Goal: Transaction & Acquisition: Purchase product/service

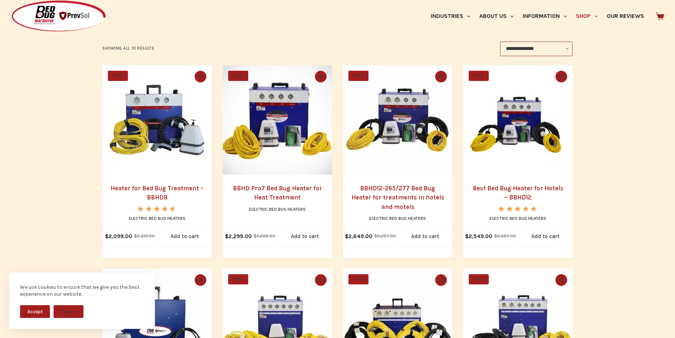
click at [184, 162] on img "Heater for Bed Bug Treatment - BBHD8" at bounding box center [156, 119] width 109 height 109
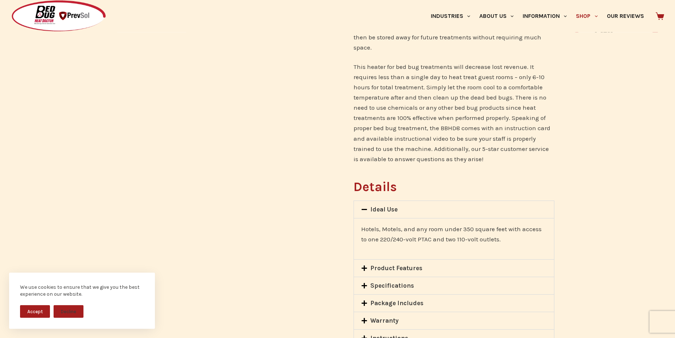
scroll to position [558, 0]
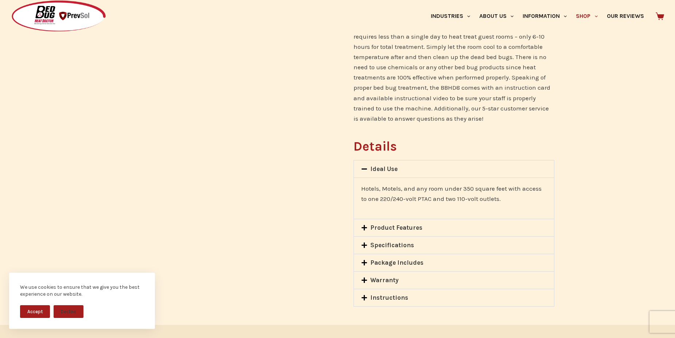
click at [365, 225] on icon at bounding box center [364, 227] width 5 height 5
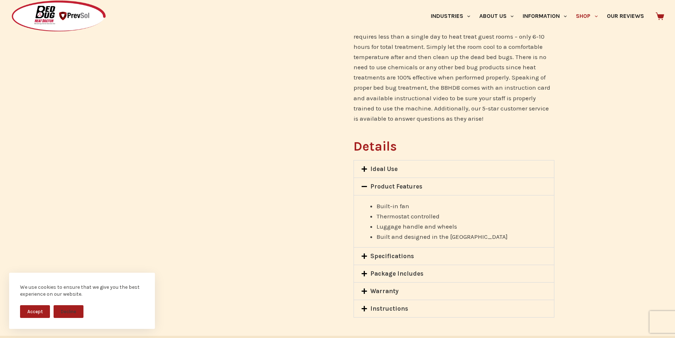
click at [363, 253] on icon at bounding box center [364, 256] width 6 height 6
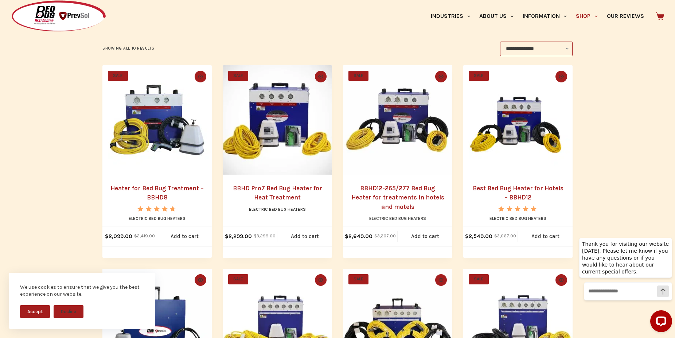
click at [289, 199] on link "BBHD Pro7 Bed Bug Heater for Heat Treatment" at bounding box center [277, 193] width 89 height 17
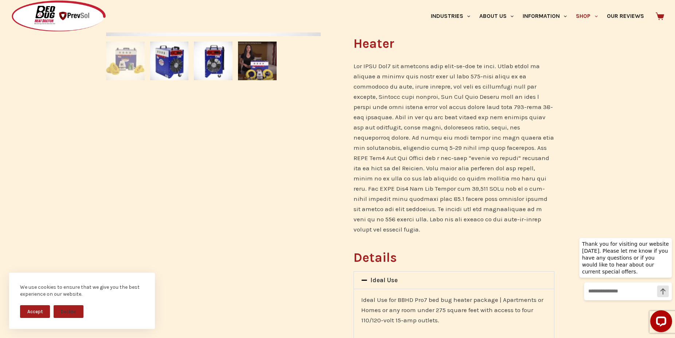
scroll to position [372, 0]
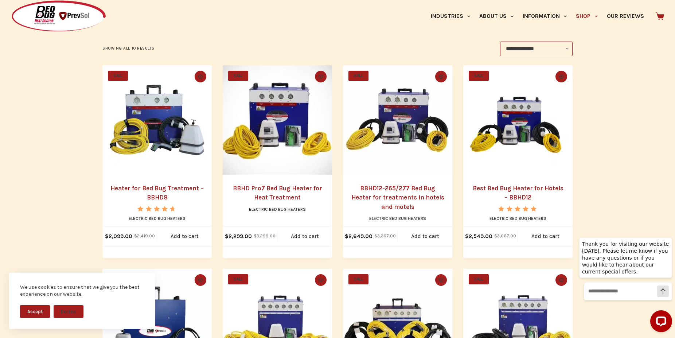
click at [411, 192] on h2 "BBHD12-265/277 Bed Bug Heater for treatments in hotels and motels" at bounding box center [397, 198] width 95 height 28
click at [401, 204] on link "BBHD12-265/277 Bed Bug Heater for treatments in hotels and motels" at bounding box center [398, 198] width 93 height 26
click at [522, 192] on link "Best Bed Bug Heater for Hotels – BBHD12" at bounding box center [518, 193] width 91 height 17
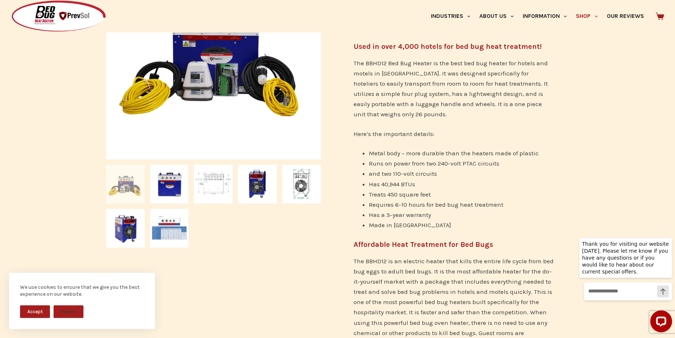
scroll to position [223, 0]
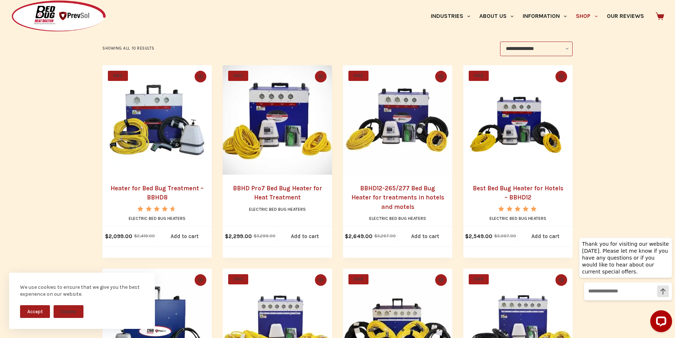
click at [421, 197] on link "BBHD12-265/277 Bed Bug Heater for treatments in hotels and motels" at bounding box center [398, 198] width 93 height 26
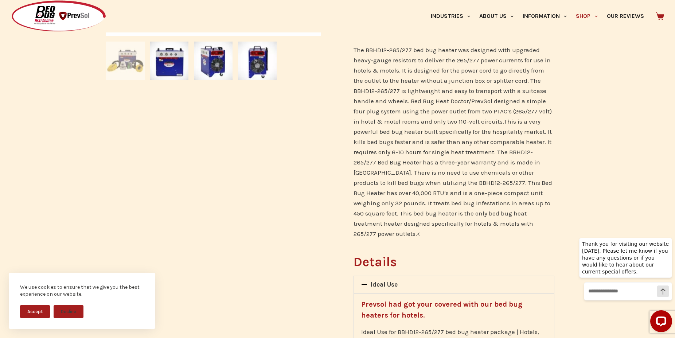
scroll to position [409, 0]
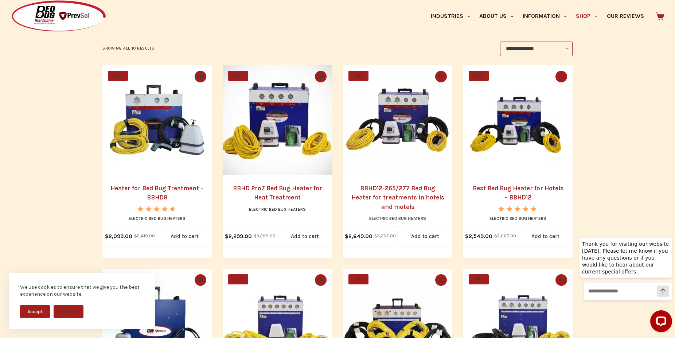
click at [171, 187] on link "Heater for Bed Bug Treatment – BBHD8" at bounding box center [157, 193] width 93 height 17
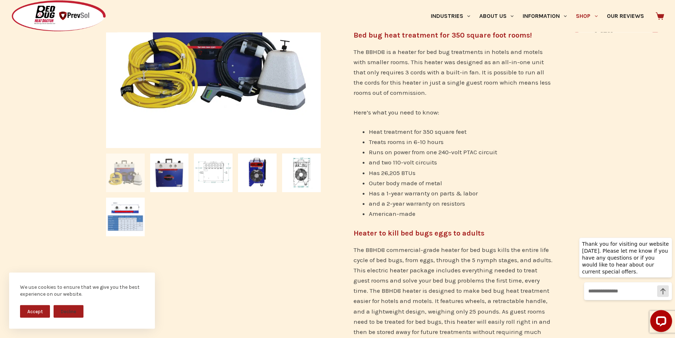
scroll to position [223, 0]
click at [255, 175] on img at bounding box center [257, 172] width 39 height 39
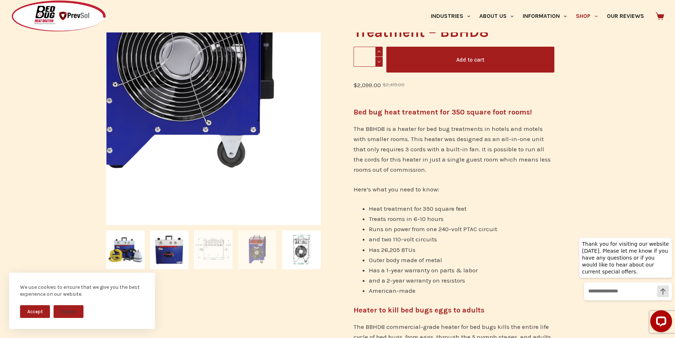
scroll to position [149, 0]
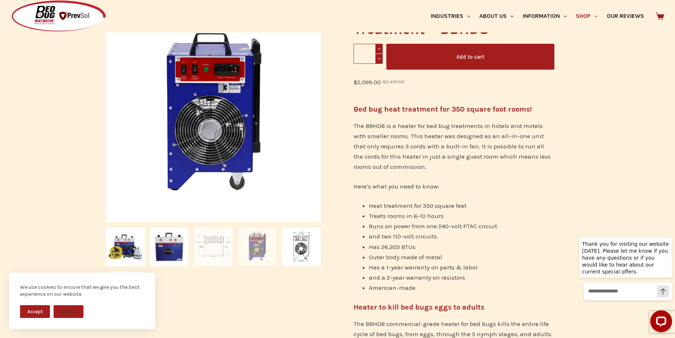
click at [215, 245] on img at bounding box center [213, 247] width 39 height 39
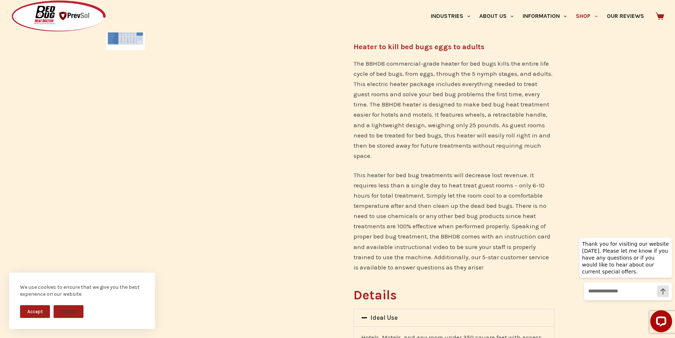
scroll to position [558, 0]
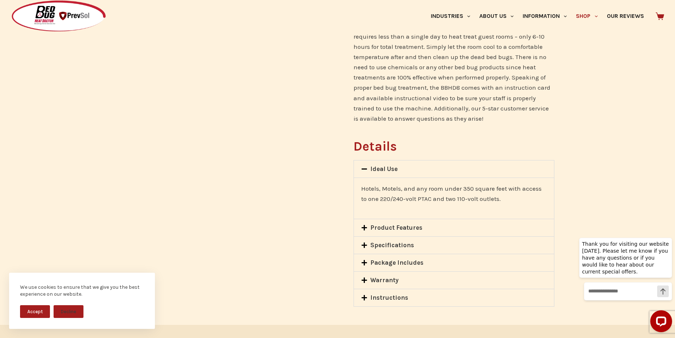
click at [369, 225] on span at bounding box center [365, 228] width 9 height 7
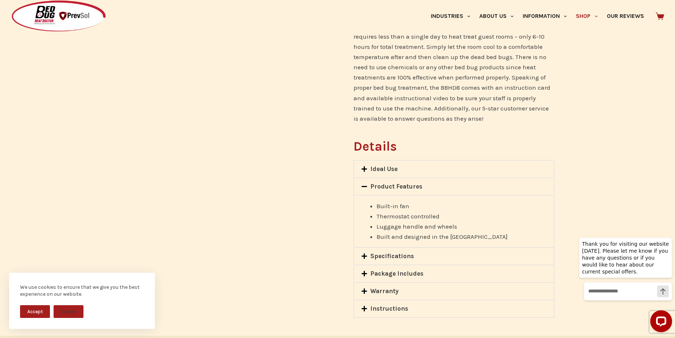
click at [367, 253] on icon at bounding box center [364, 256] width 6 height 6
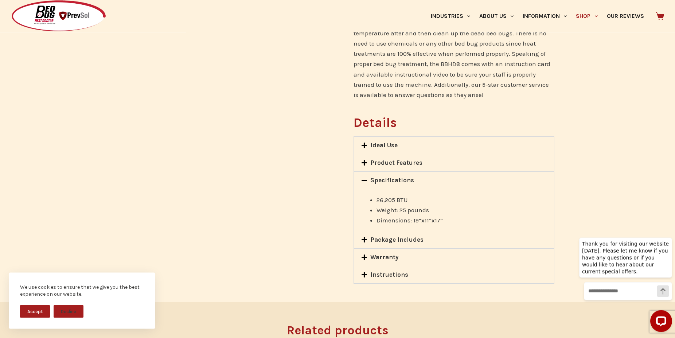
scroll to position [595, 0]
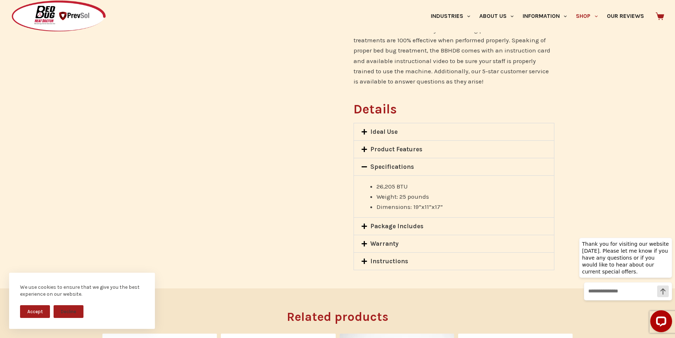
click at [361, 223] on icon at bounding box center [364, 226] width 6 height 6
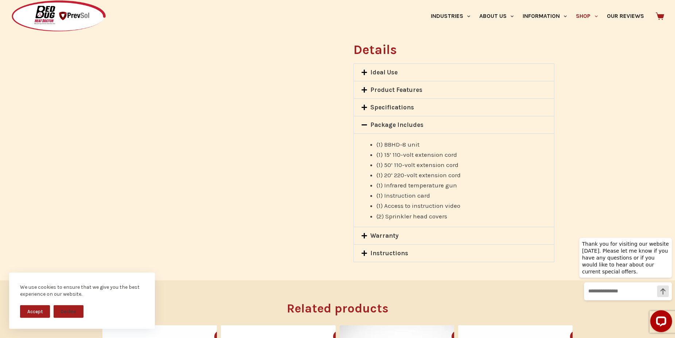
scroll to position [707, 0]
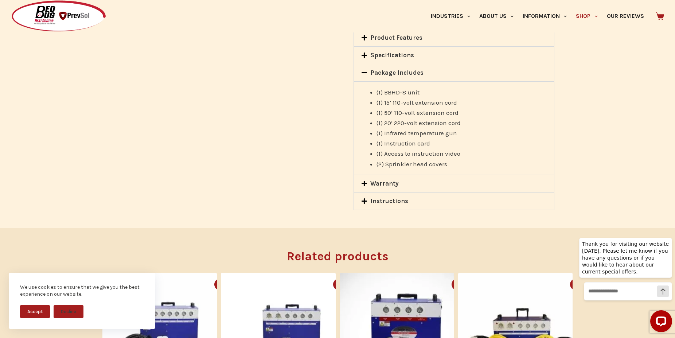
click at [363, 181] on icon at bounding box center [364, 184] width 6 height 6
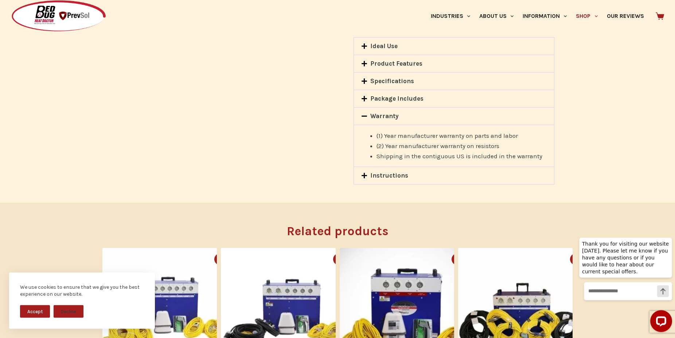
scroll to position [670, 0]
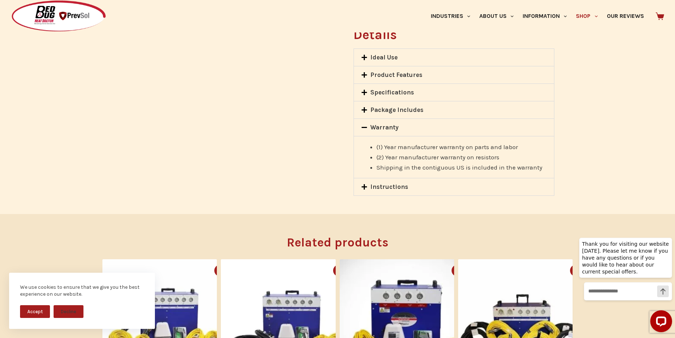
click at [365, 184] on icon at bounding box center [364, 186] width 5 height 5
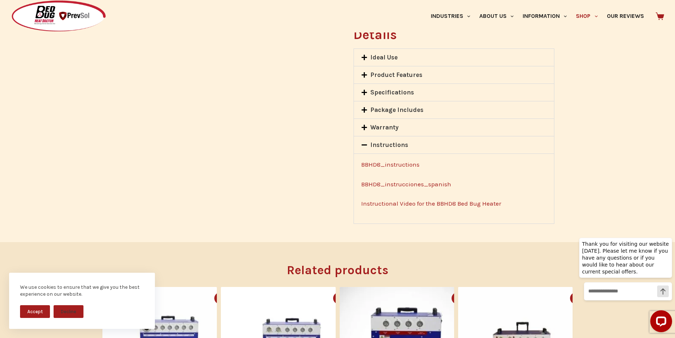
click at [414, 200] on link "Instructional Video for the BBHD8 Bed Bug Heater" at bounding box center [431, 203] width 140 height 7
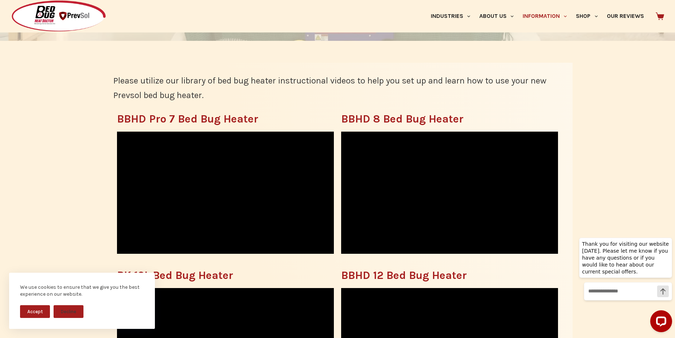
click at [34, 310] on button "Accept" at bounding box center [35, 311] width 30 height 13
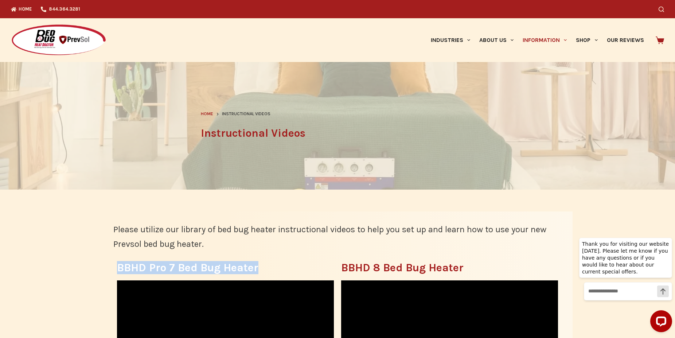
drag, startPoint x: 258, startPoint y: 270, endPoint x: 119, endPoint y: 264, distance: 139.5
click at [119, 264] on h3 "BBHD Pro 7 Bed Bug Heater" at bounding box center [225, 267] width 217 height 11
copy h3 "BBHD Pro 7 Bed Bug Heater"
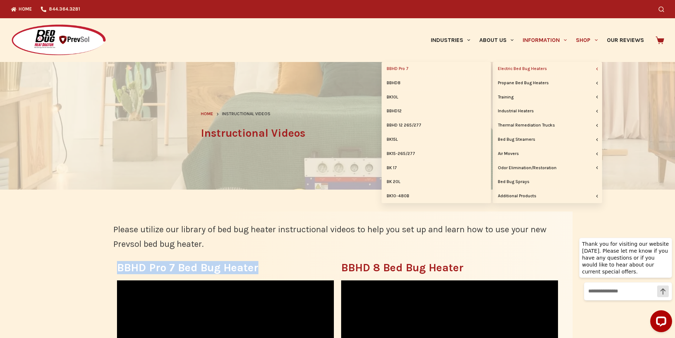
click at [405, 67] on link "BBHD Pro 7" at bounding box center [436, 69] width 109 height 14
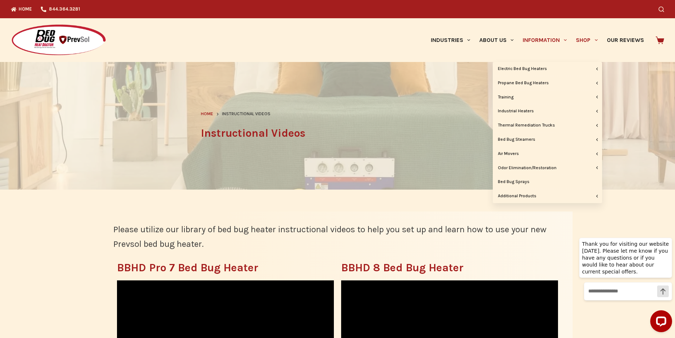
click at [588, 37] on link "Shop" at bounding box center [587, 40] width 31 height 44
click at [590, 42] on link "Shop" at bounding box center [587, 40] width 31 height 44
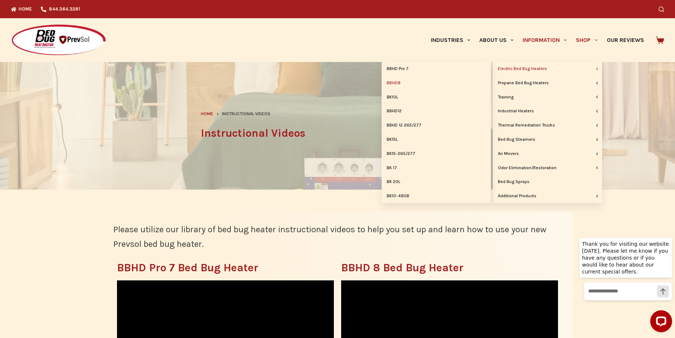
click at [403, 85] on link "BBHD8" at bounding box center [436, 83] width 109 height 14
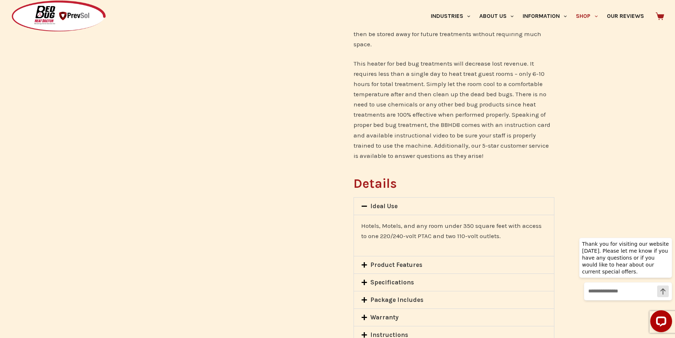
scroll to position [595, 0]
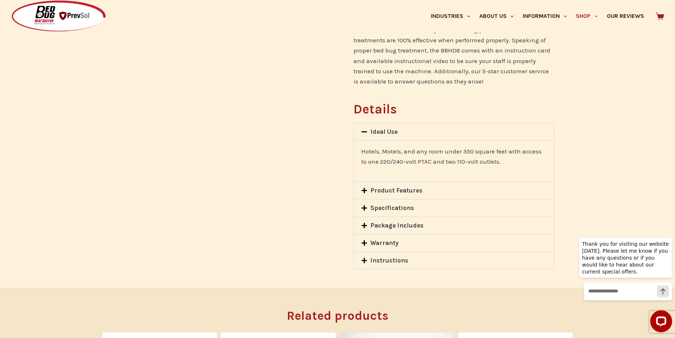
click at [367, 182] on div "Product Features" at bounding box center [454, 190] width 200 height 17
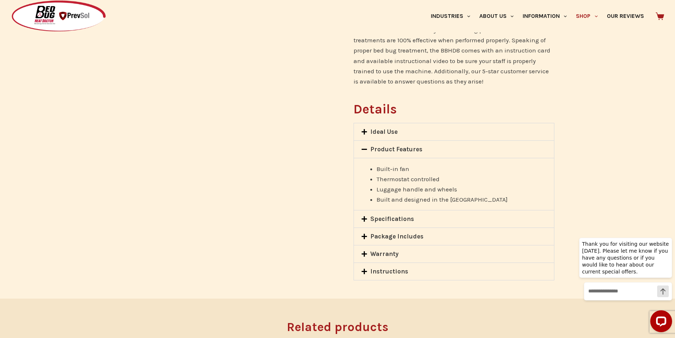
click at [364, 216] on icon at bounding box center [364, 218] width 5 height 5
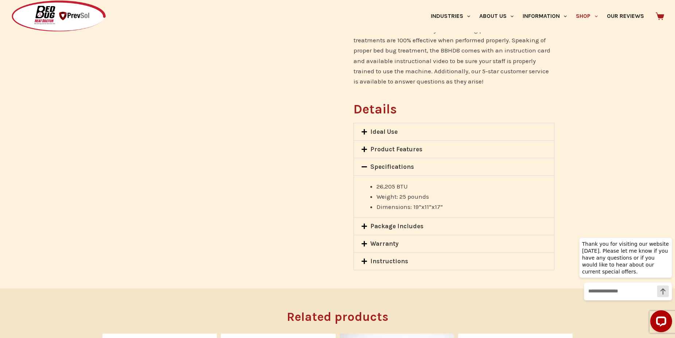
click at [364, 224] on icon at bounding box center [364, 226] width 5 height 5
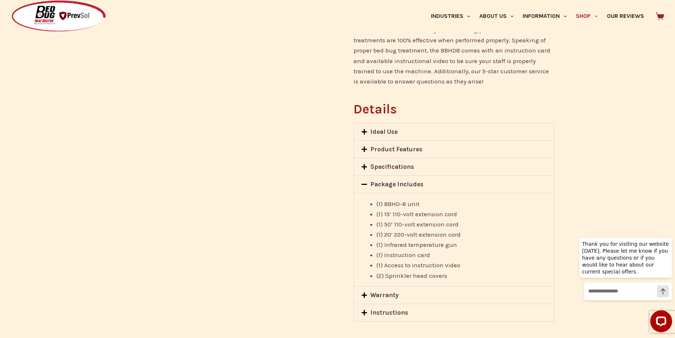
click at [365, 292] on icon at bounding box center [364, 295] width 6 height 6
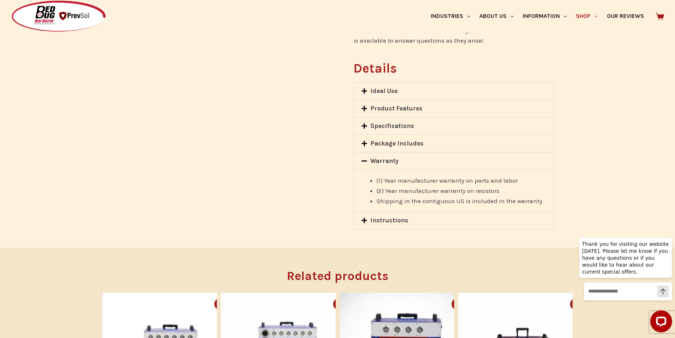
scroll to position [670, 0]
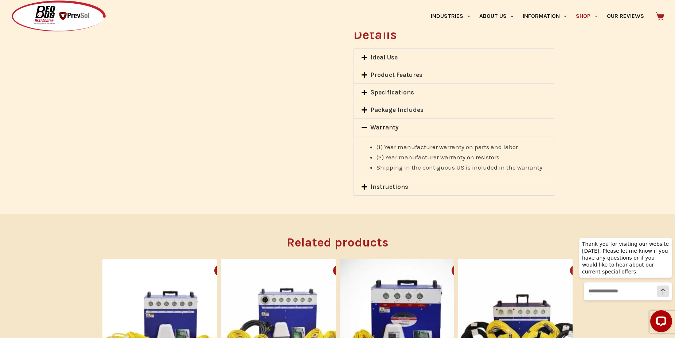
click at [368, 184] on span at bounding box center [365, 187] width 9 height 7
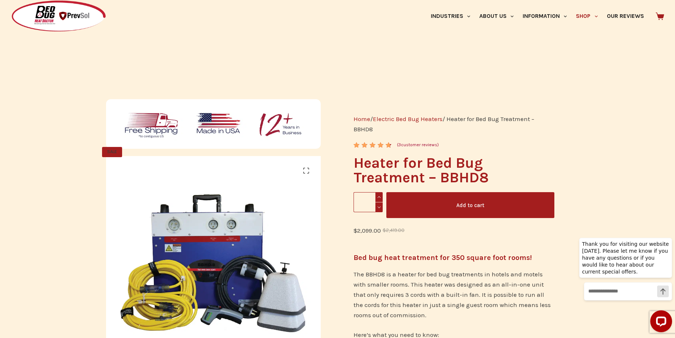
scroll to position [0, 0]
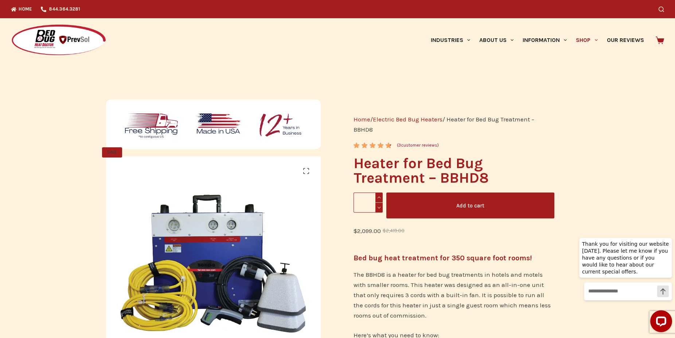
click at [491, 209] on button "Add to cart" at bounding box center [471, 206] width 168 height 26
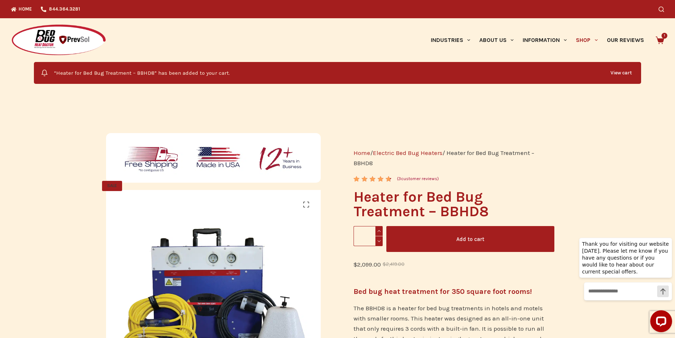
click at [621, 72] on link "View cart" at bounding box center [621, 73] width 32 height 15
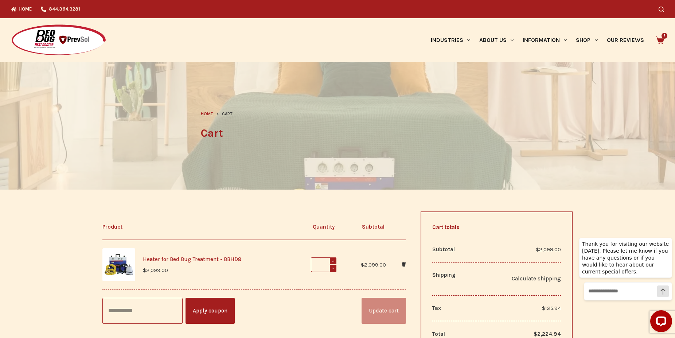
click at [183, 258] on link "Heater for Bed Bug Treatment - BBHD8" at bounding box center [192, 259] width 98 height 7
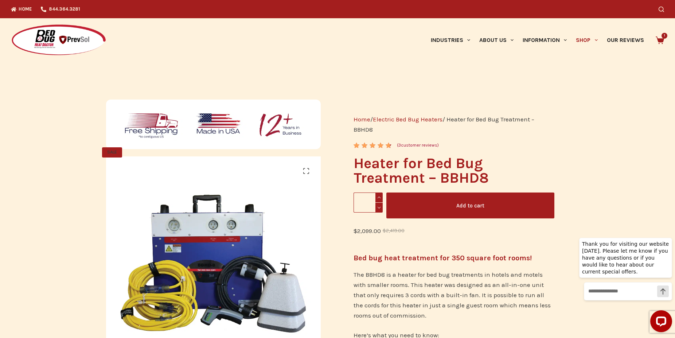
click at [421, 118] on link "Electric Bed Bug Heaters" at bounding box center [408, 119] width 70 height 7
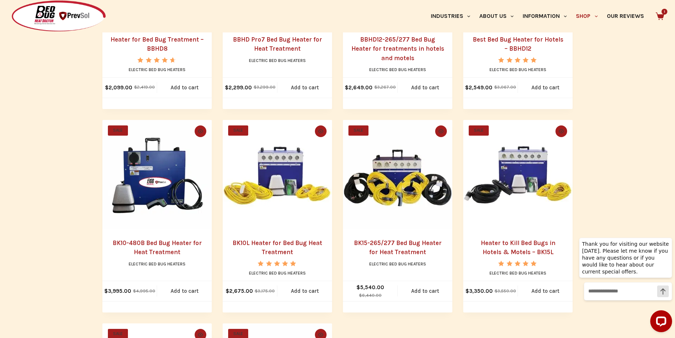
scroll to position [149, 0]
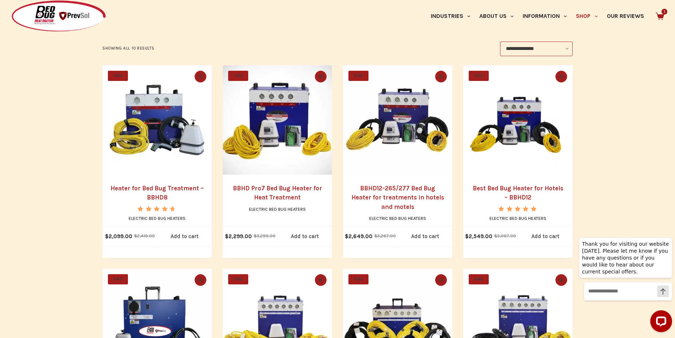
click at [520, 191] on link "Best Bed Bug Heater for Hotels – BBHD12" at bounding box center [518, 193] width 91 height 17
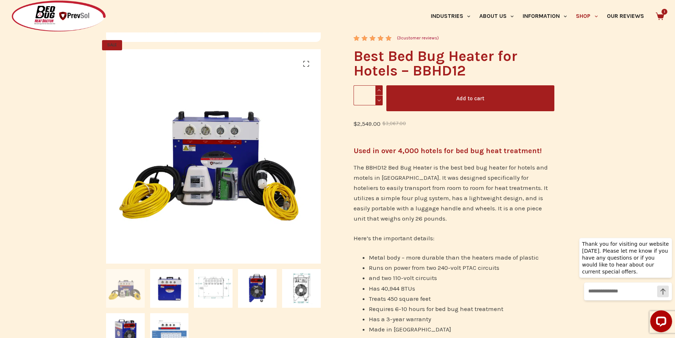
scroll to position [112, 0]
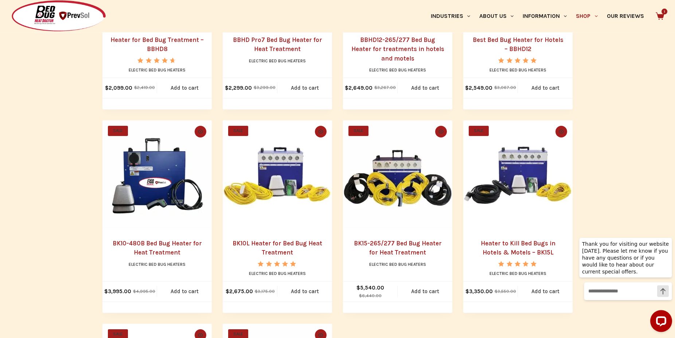
scroll to position [298, 0]
click at [286, 246] on link "BK10L Heater for Bed Bug Heat Treatment" at bounding box center [278, 247] width 90 height 17
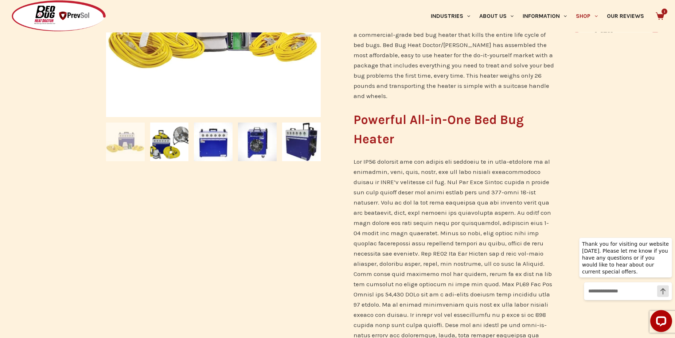
scroll to position [260, 0]
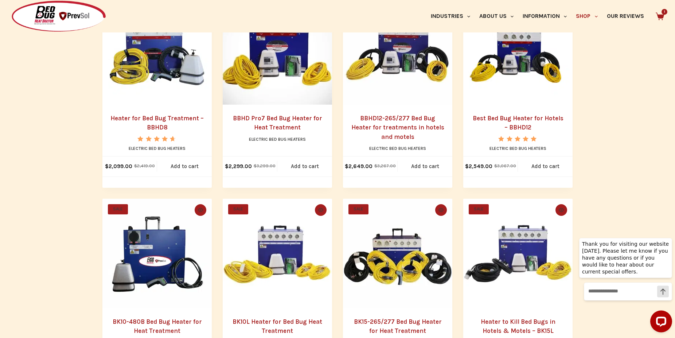
scroll to position [186, 0]
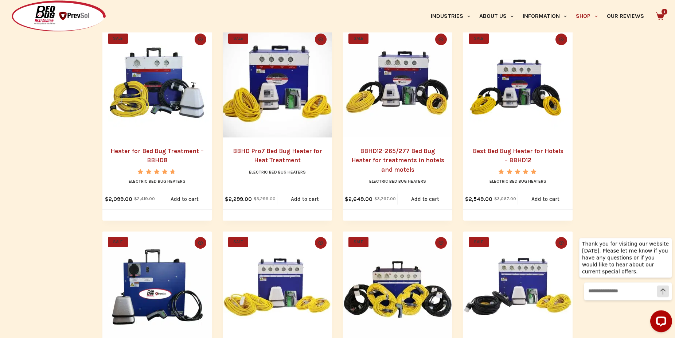
click at [509, 153] on link "Best Bed Bug Heater for Hotels – BBHD12" at bounding box center [518, 155] width 91 height 17
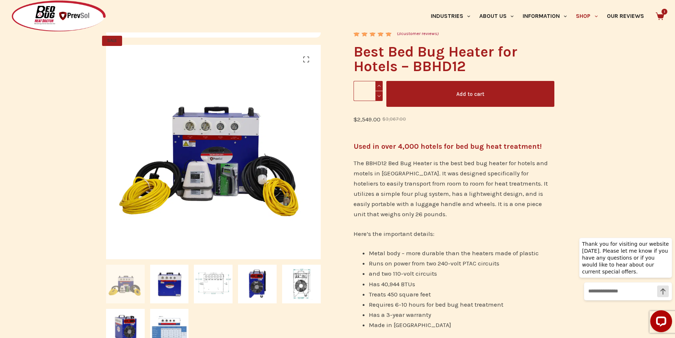
scroll to position [149, 0]
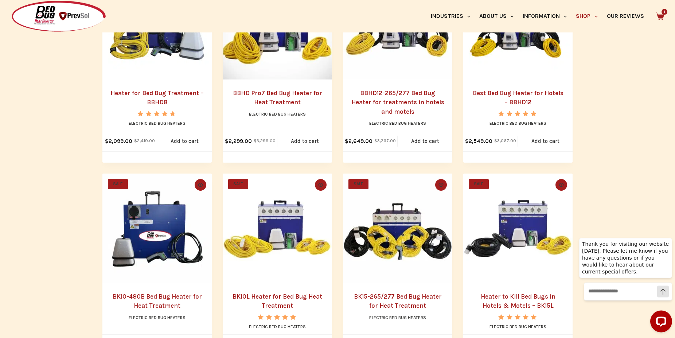
scroll to position [260, 0]
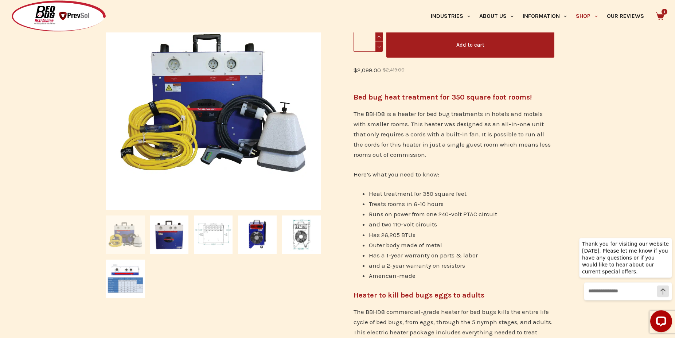
scroll to position [149, 0]
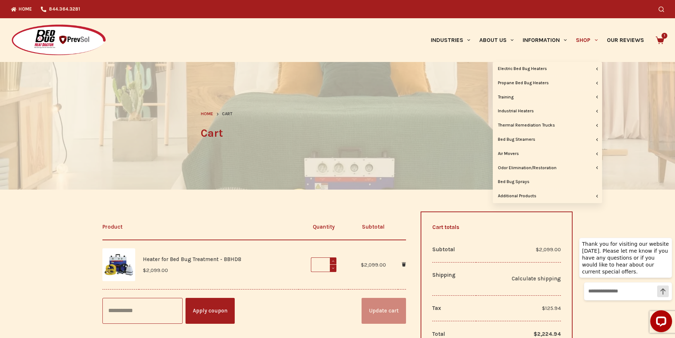
click at [585, 40] on link "Shop" at bounding box center [587, 40] width 31 height 44
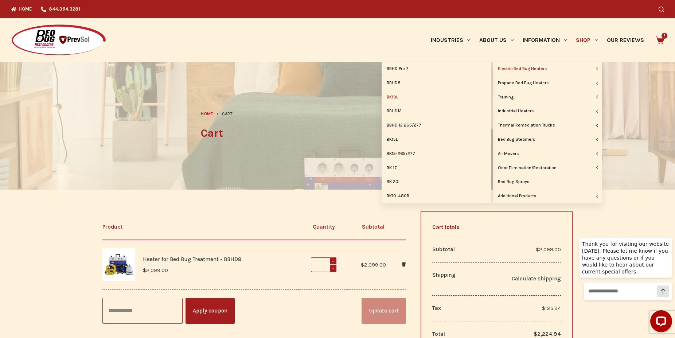
click at [399, 97] on link "BK10L" at bounding box center [436, 97] width 109 height 14
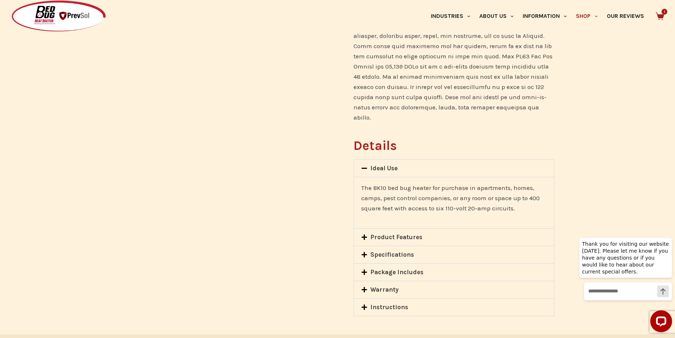
scroll to position [521, 0]
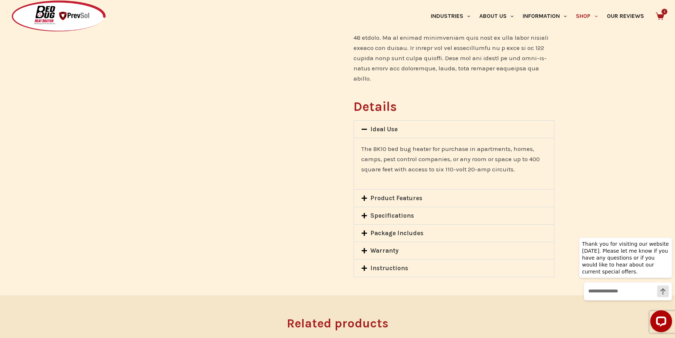
click at [365, 195] on icon at bounding box center [364, 198] width 6 height 6
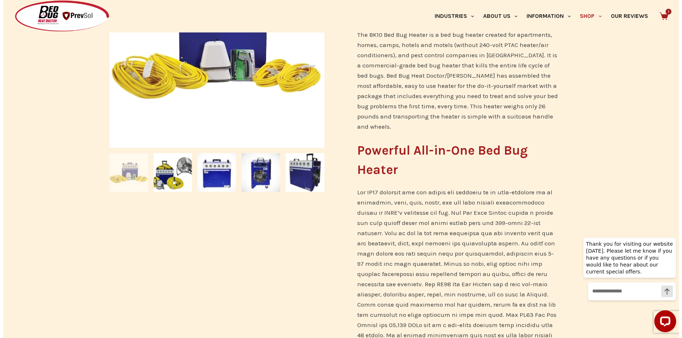
scroll to position [0, 0]
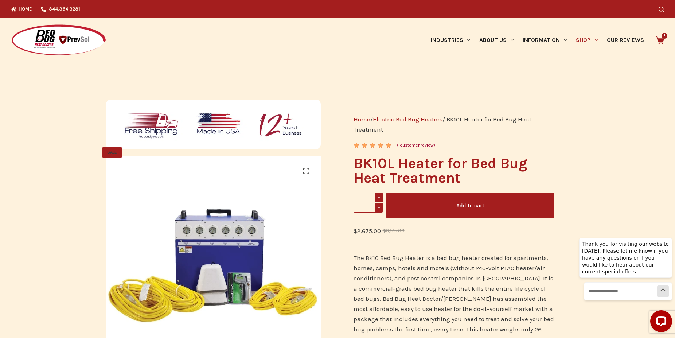
click at [668, 7] on div "Home 844.364.3281 Search" at bounding box center [337, 9] width 675 height 18
click at [664, 7] on icon "Search" at bounding box center [661, 9] width 5 height 5
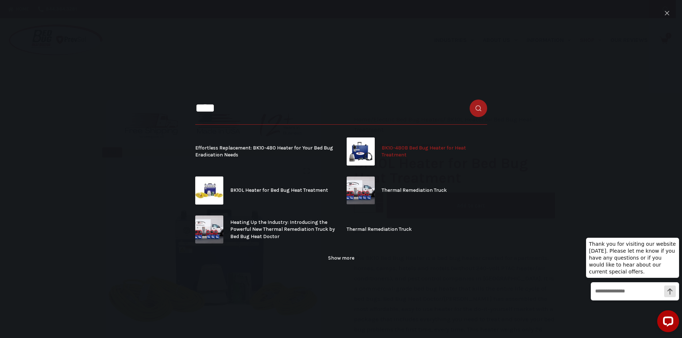
type input "****"
click at [364, 152] on img "Search results" at bounding box center [360, 151] width 28 height 28
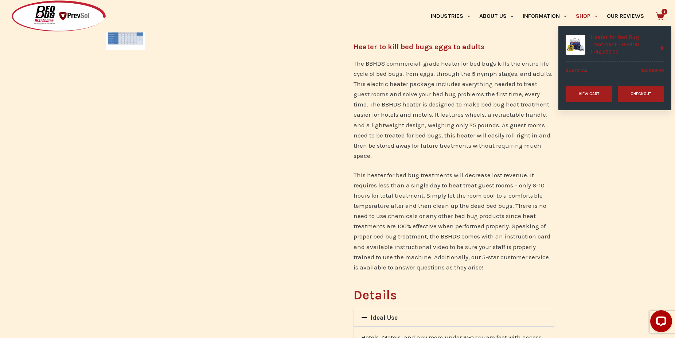
click at [664, 15] on icon at bounding box center [660, 16] width 8 height 8
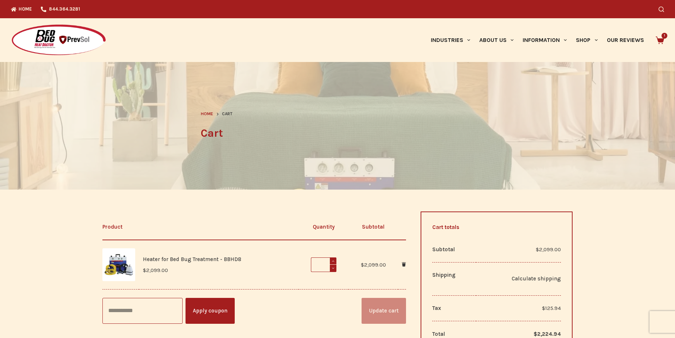
click at [173, 260] on link "Heater for Bed Bug Treatment - BBHD8" at bounding box center [192, 259] width 98 height 7
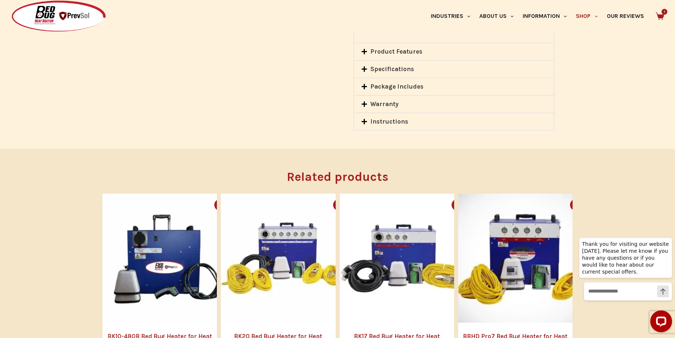
scroll to position [707, 0]
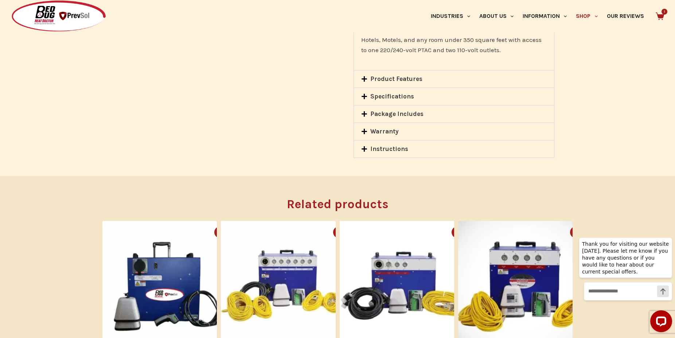
click at [395, 145] on link "Instructions" at bounding box center [390, 148] width 38 height 7
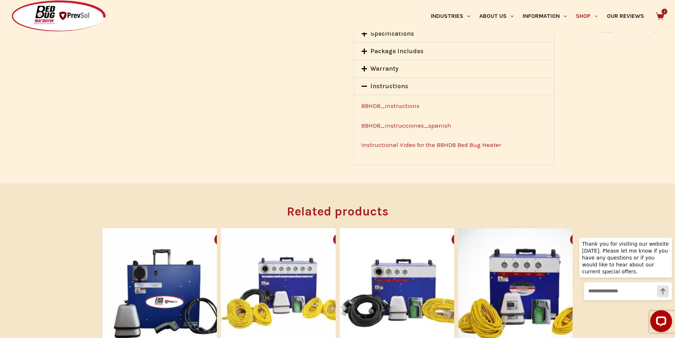
scroll to position [744, 0]
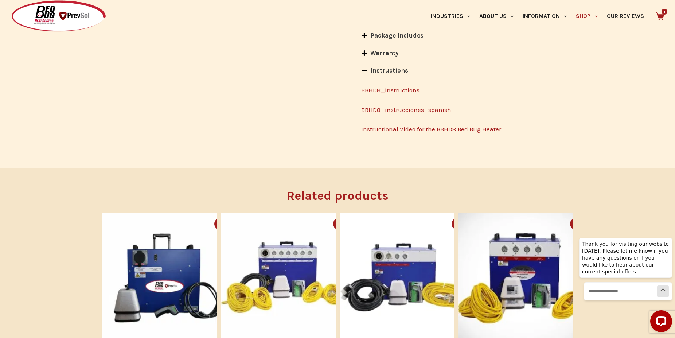
click at [420, 125] on link "Instructional Video for the BBHD8 Bed Bug Heater" at bounding box center [431, 128] width 140 height 7
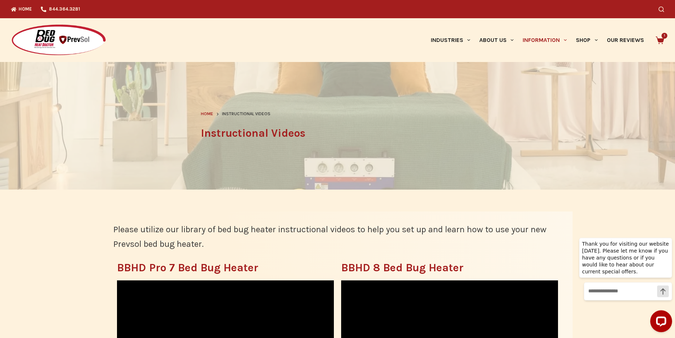
click at [664, 36] on span "1" at bounding box center [660, 40] width 8 height 8
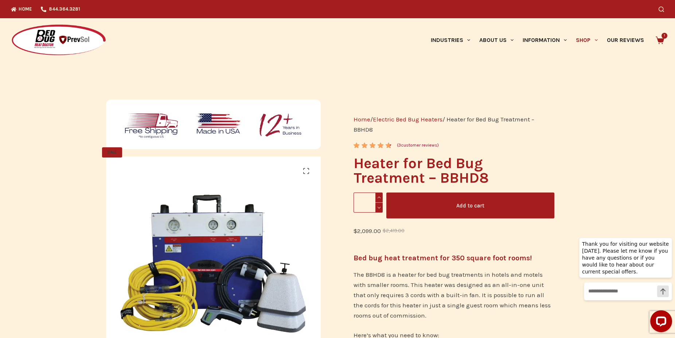
drag, startPoint x: 373, startPoint y: 130, endPoint x: 355, endPoint y: 130, distance: 17.9
click at [355, 130] on nav "Home / Electric Bed Bug Heaters / Heater for Bed Bug Treatment – BBHD8" at bounding box center [454, 124] width 201 height 20
copy nav "BBHD8"
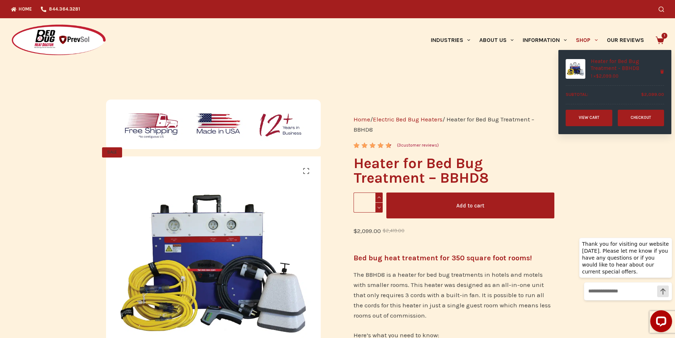
click at [664, 42] on icon at bounding box center [660, 40] width 8 height 8
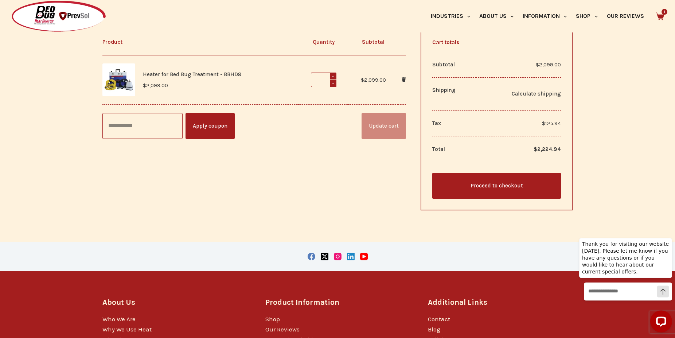
scroll to position [186, 0]
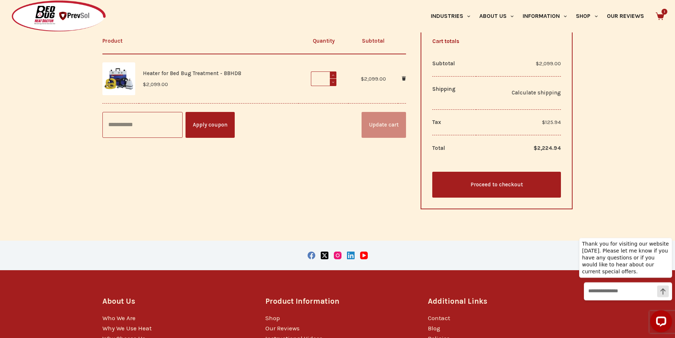
click at [501, 178] on link "Proceed to checkout" at bounding box center [497, 185] width 129 height 26
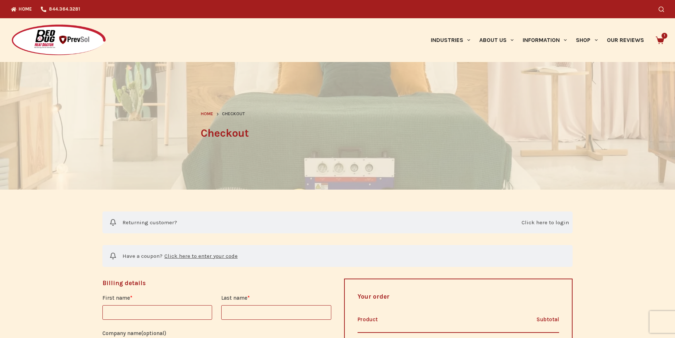
select select "**"
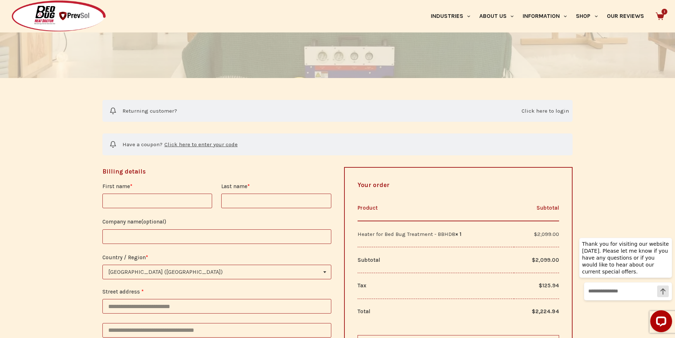
click at [187, 202] on input "First name *" at bounding box center [157, 201] width 110 height 15
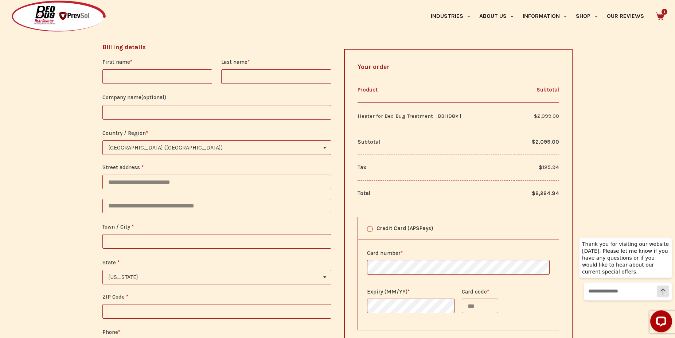
scroll to position [223, 0]
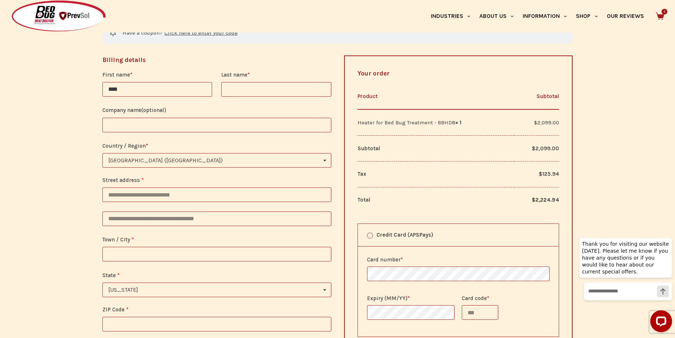
type input "****"
type input "*****"
type input "**********"
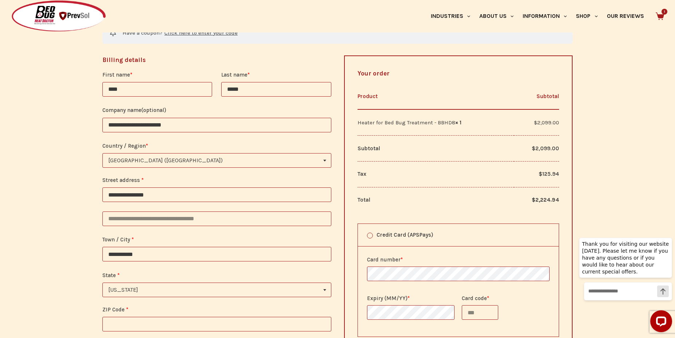
select select "**"
type input "*****"
type input "**********"
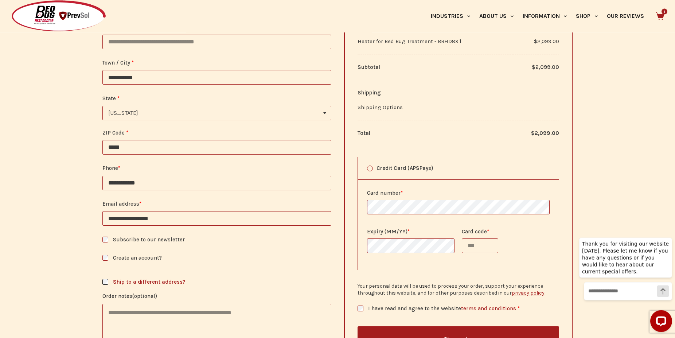
scroll to position [409, 0]
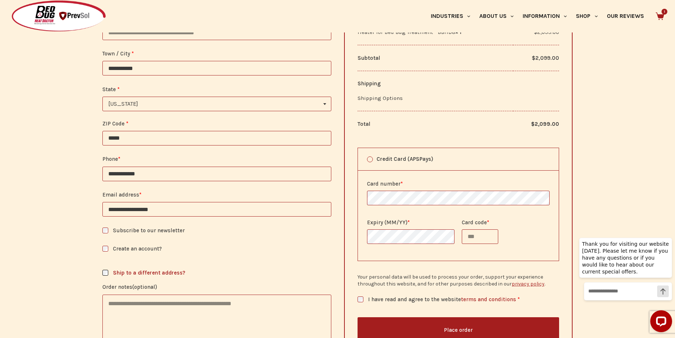
click at [226, 216] on input "**********" at bounding box center [216, 209] width 229 height 15
click at [168, 202] on input "**********" at bounding box center [216, 209] width 229 height 15
click at [168, 172] on input "**********" at bounding box center [216, 174] width 229 height 15
type input "**********"
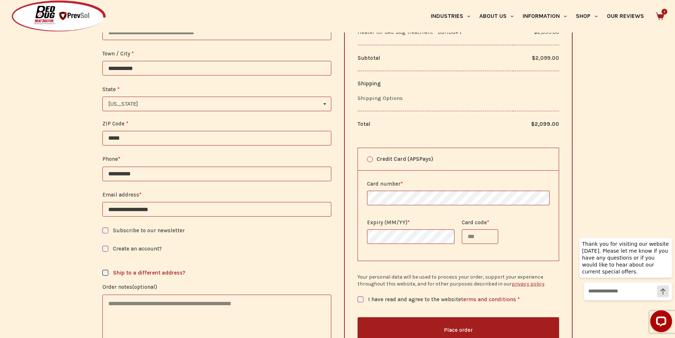
click at [218, 205] on input "**********" at bounding box center [216, 209] width 229 height 15
type input "**********"
click at [253, 194] on label "Email address *" at bounding box center [216, 194] width 229 height 9
click at [253, 202] on input "**********" at bounding box center [216, 209] width 229 height 15
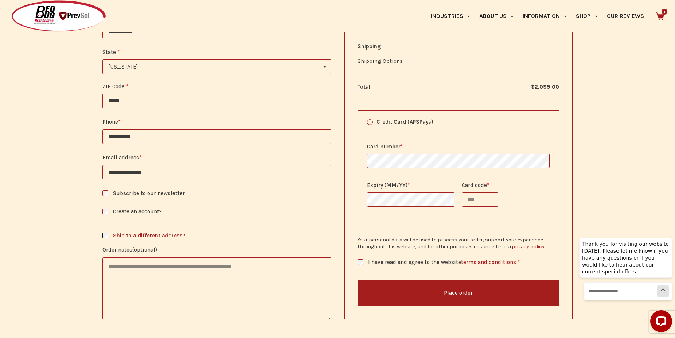
scroll to position [186, 0]
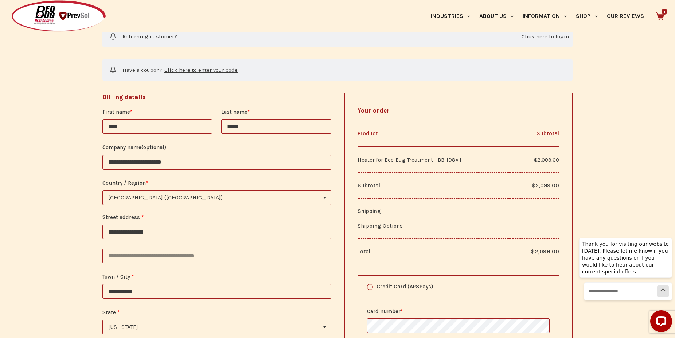
click at [388, 224] on label "Shipping Options" at bounding box center [380, 225] width 45 height 7
click at [386, 228] on label "Shipping Options" at bounding box center [380, 225] width 45 height 7
click at [382, 228] on label "Shipping Options" at bounding box center [380, 225] width 45 height 7
click at [207, 70] on link "Click here to enter your code" at bounding box center [200, 70] width 75 height 9
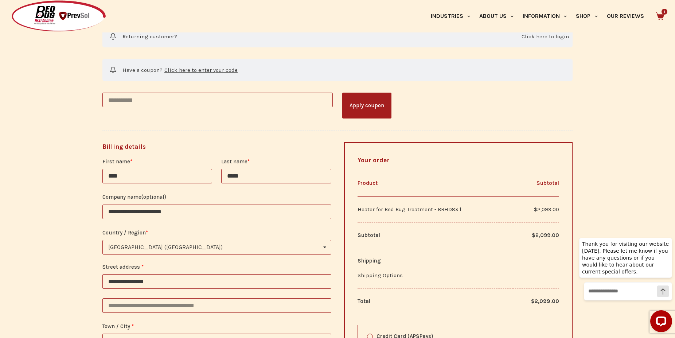
click at [173, 100] on input "Coupon:" at bounding box center [217, 100] width 230 height 15
paste input "********"
click at [374, 99] on button "Apply coupon" at bounding box center [366, 106] width 49 height 26
click at [229, 97] on input "********" at bounding box center [217, 100] width 230 height 15
click at [342, 93] on button "Apply coupon" at bounding box center [366, 106] width 49 height 26
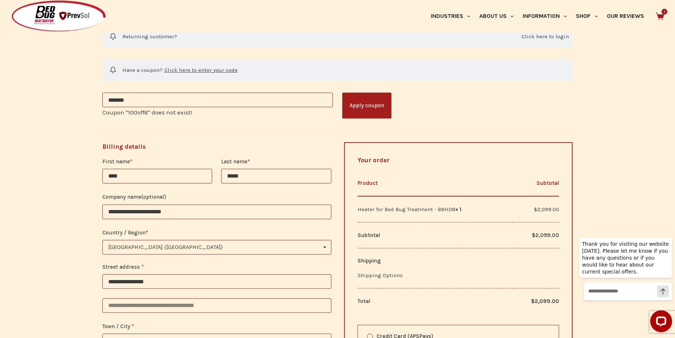
click at [117, 101] on input "*******" at bounding box center [217, 100] width 230 height 15
type input "******"
click at [354, 105] on button "Apply coupon" at bounding box center [366, 106] width 49 height 26
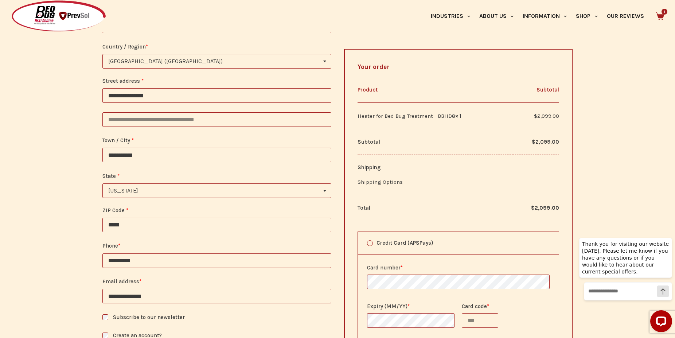
scroll to position [595, 0]
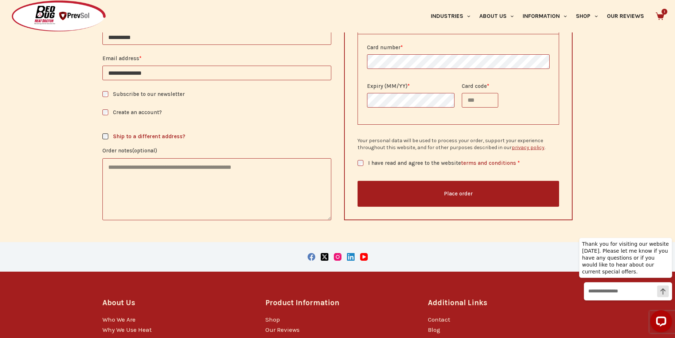
click at [483, 102] on input "Card code *" at bounding box center [480, 100] width 36 height 15
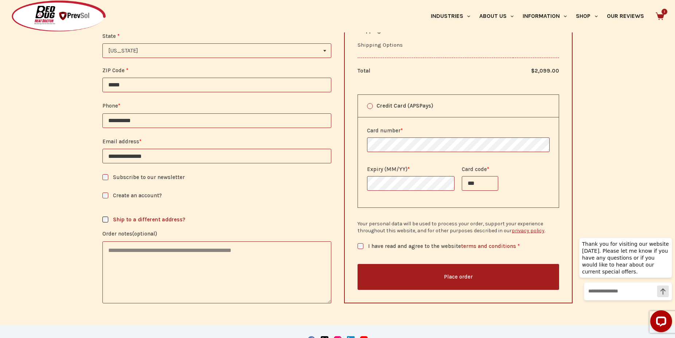
scroll to position [521, 0]
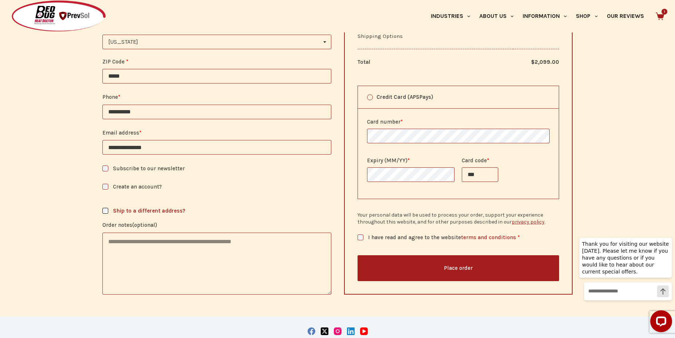
type input "***"
click at [422, 264] on button "Place order" at bounding box center [459, 268] width 202 height 26
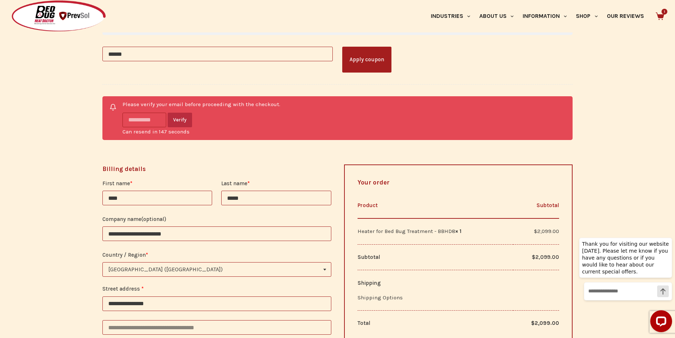
scroll to position [217, 0]
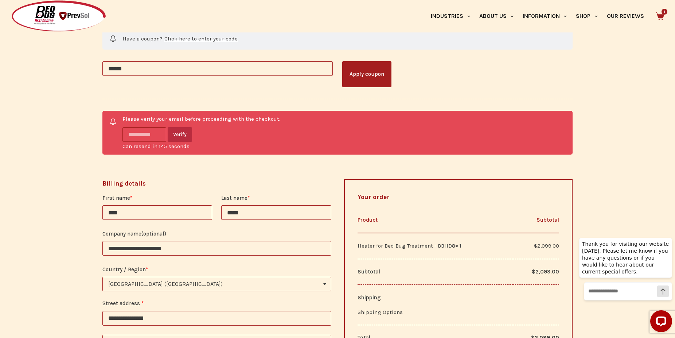
paste input "******"
type input "******"
click at [189, 133] on button "Verify" at bounding box center [180, 134] width 24 height 15
